Goal: Transaction & Acquisition: Download file/media

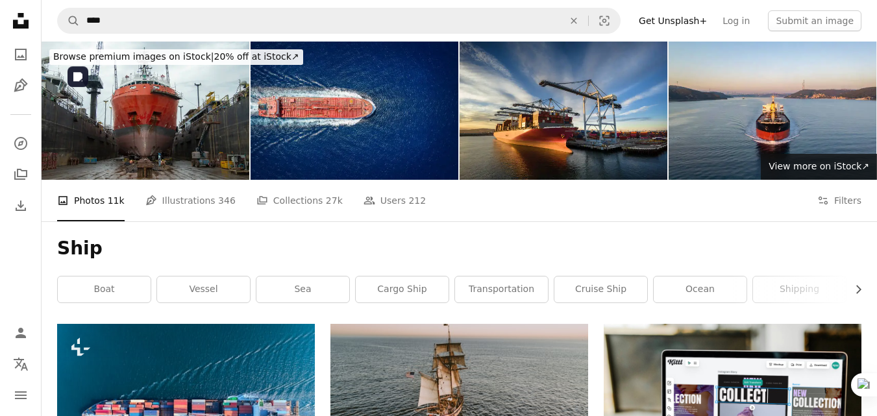
scroll to position [268, 0]
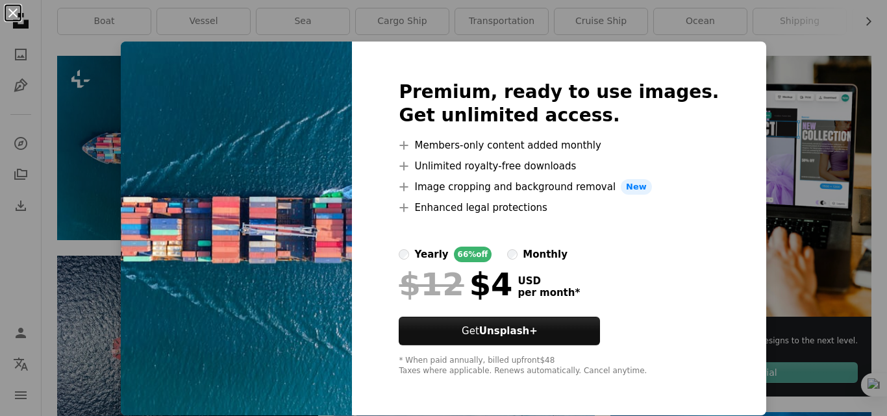
click at [14, 12] on button "An X shape" at bounding box center [13, 13] width 16 height 16
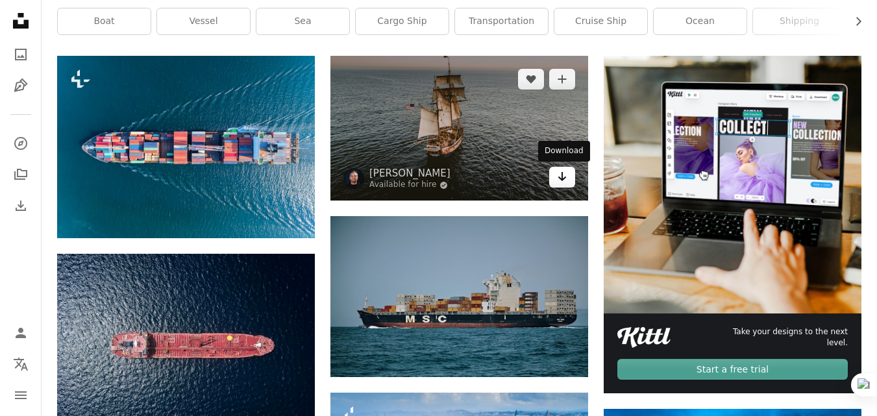
click at [560, 179] on icon "Download" at bounding box center [562, 176] width 8 height 9
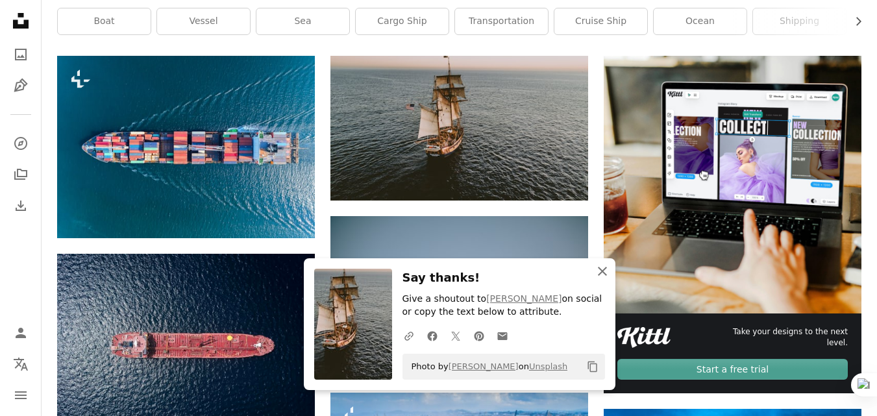
click at [606, 271] on icon "An X shape" at bounding box center [603, 272] width 16 height 16
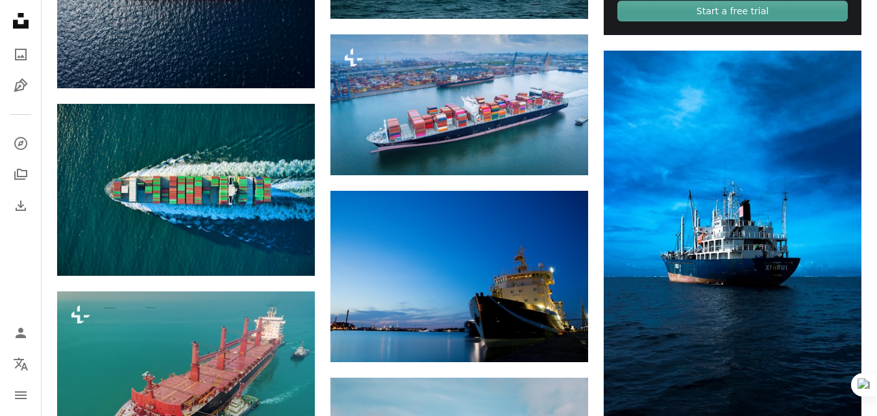
scroll to position [632, 0]
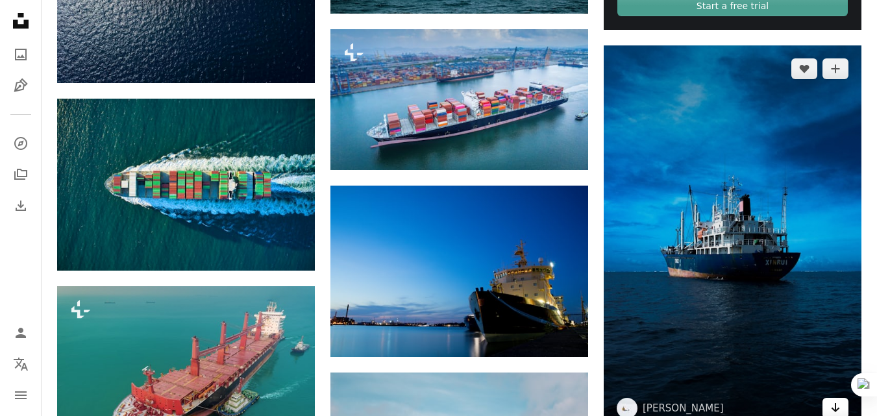
click at [837, 407] on icon "Arrow pointing down" at bounding box center [835, 408] width 10 height 16
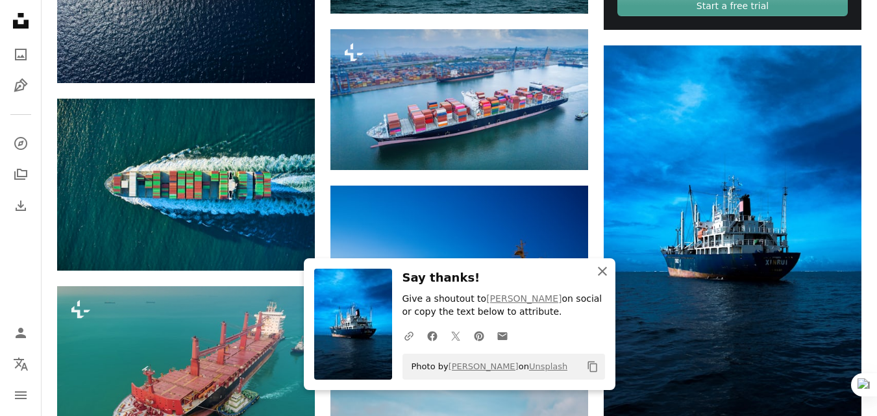
click at [604, 276] on icon "An X shape" at bounding box center [603, 272] width 16 height 16
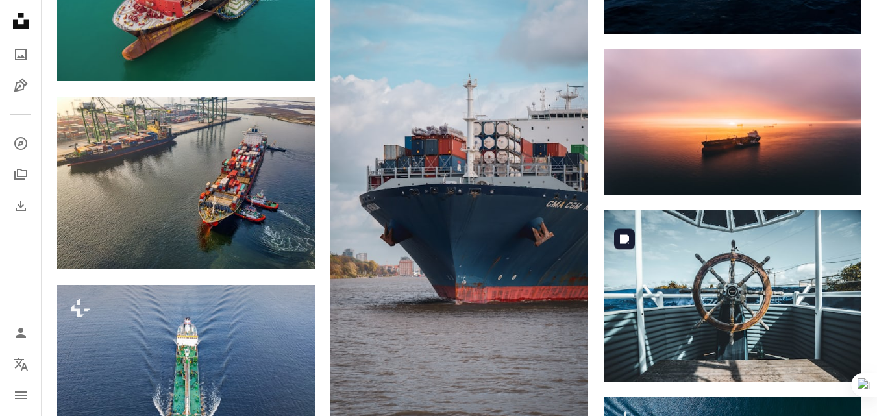
scroll to position [1073, 0]
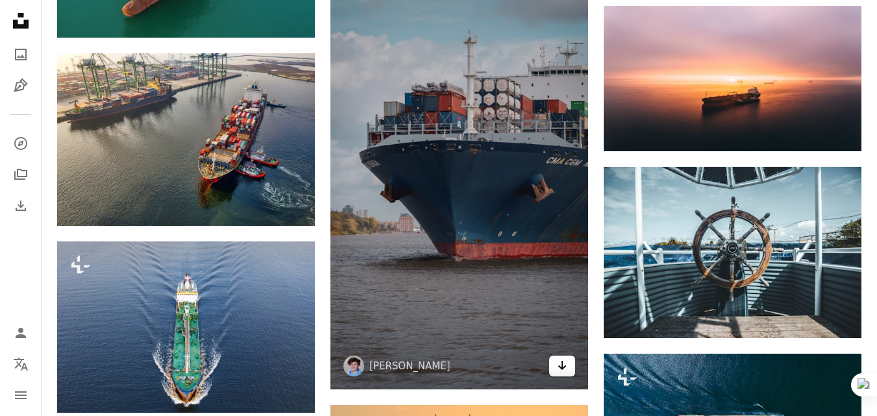
click at [563, 365] on icon "Download" at bounding box center [562, 365] width 8 height 9
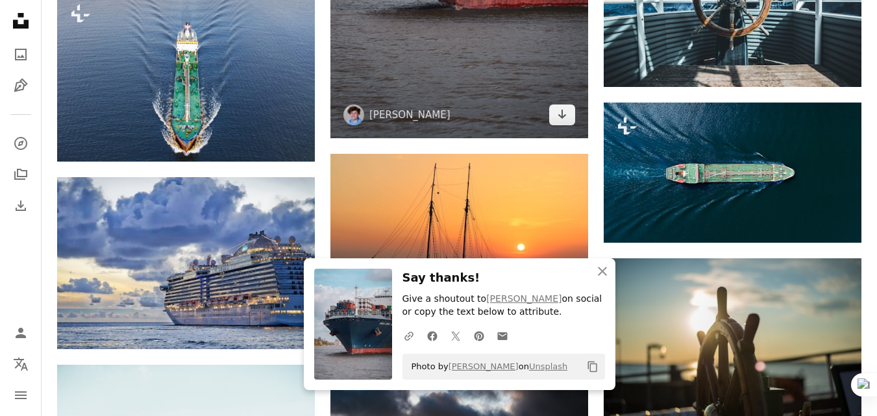
scroll to position [1333, 0]
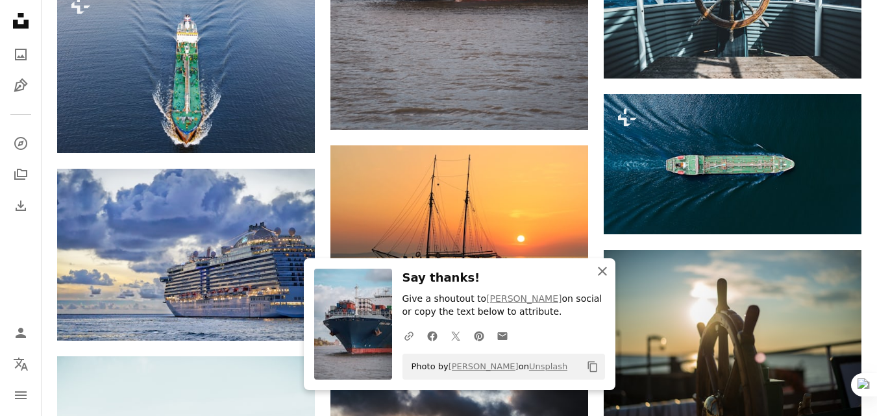
click at [604, 271] on icon "An X shape" at bounding box center [603, 272] width 16 height 16
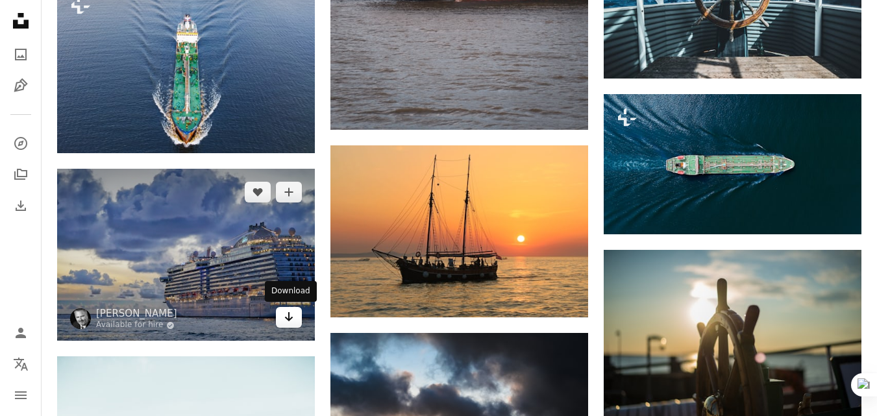
click at [288, 324] on icon "Arrow pointing down" at bounding box center [289, 317] width 10 height 16
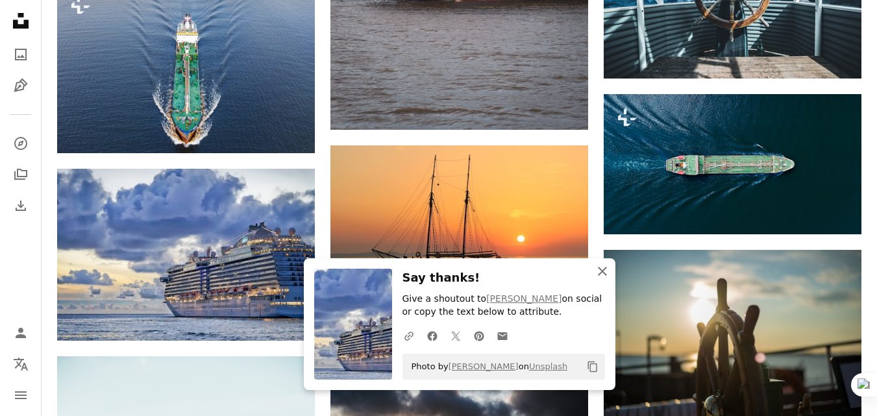
click at [600, 277] on icon "An X shape" at bounding box center [603, 272] width 16 height 16
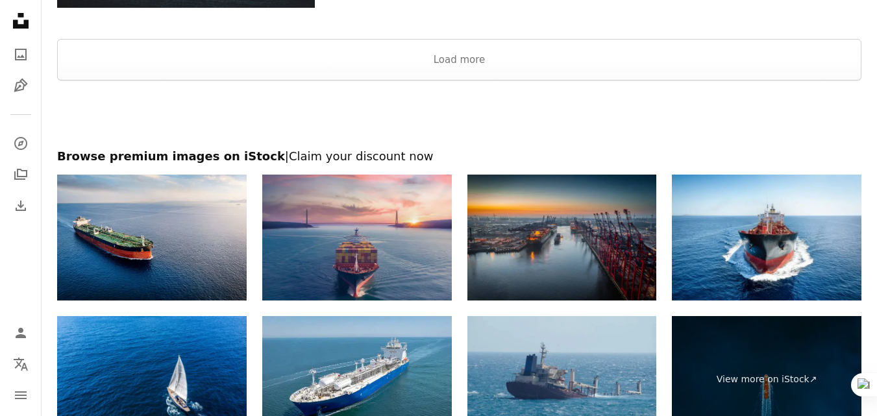
scroll to position [2120, 0]
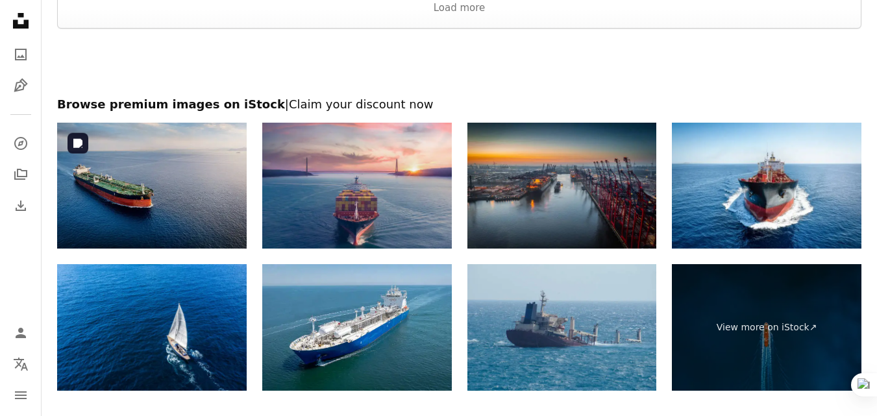
click at [212, 195] on img at bounding box center [152, 186] width 190 height 127
